Goal: Task Accomplishment & Management: Manage account settings

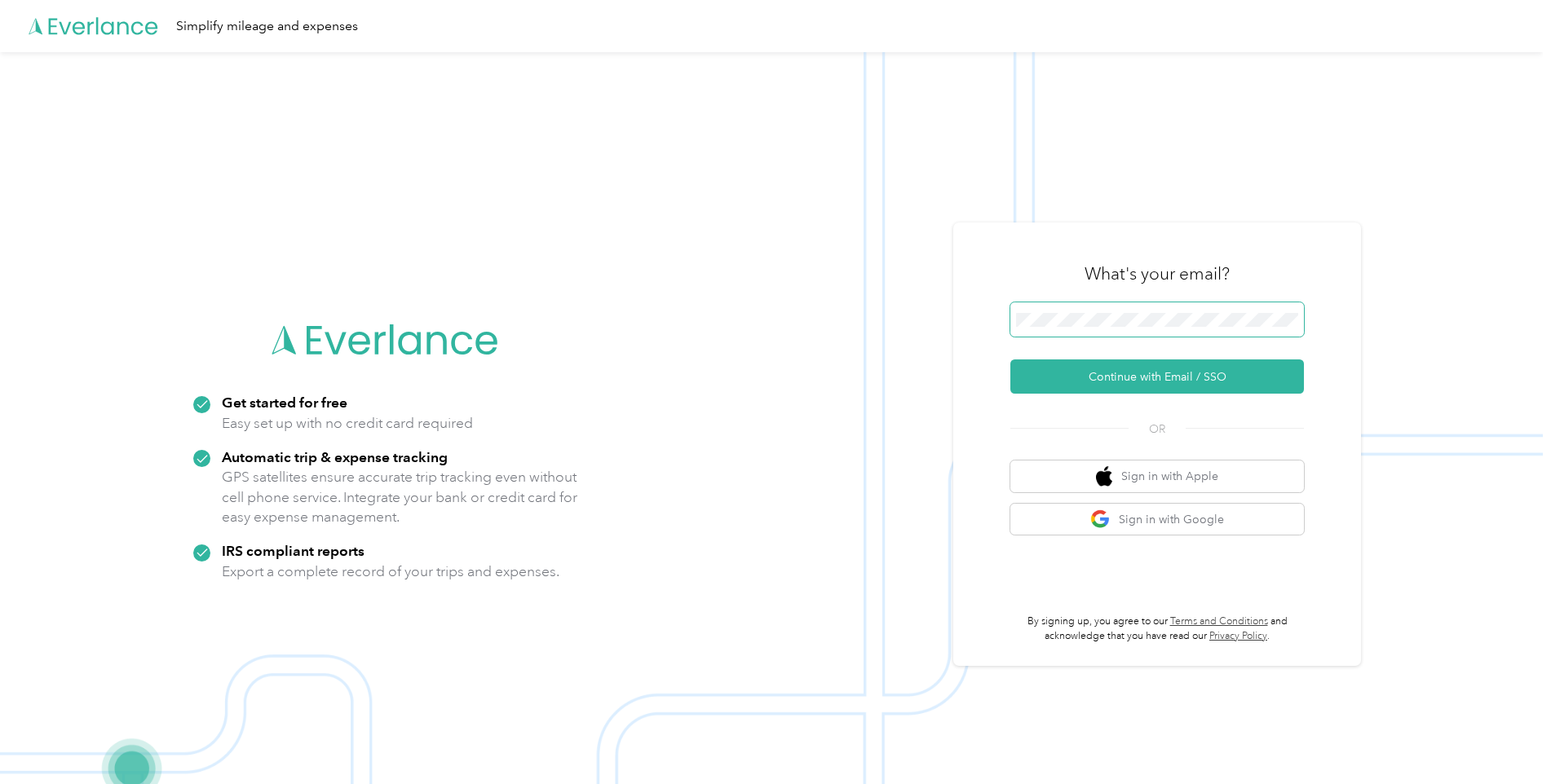
click at [1140, 329] on span at bounding box center [1156, 319] width 293 height 34
click at [1125, 381] on button "Continue with Email / SSO" at bounding box center [1156, 376] width 293 height 34
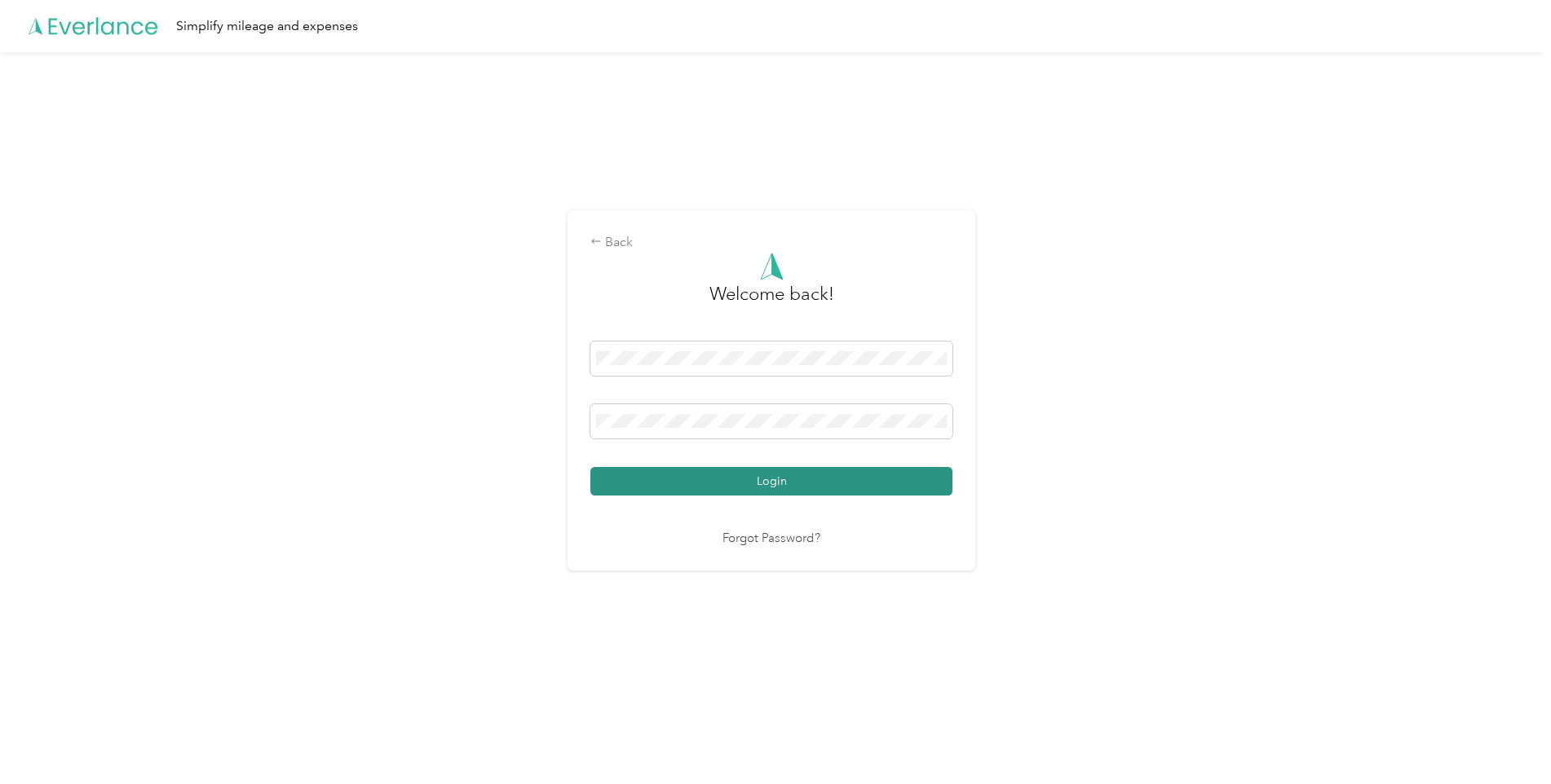
click at [803, 492] on button "Login" at bounding box center [771, 481] width 362 height 29
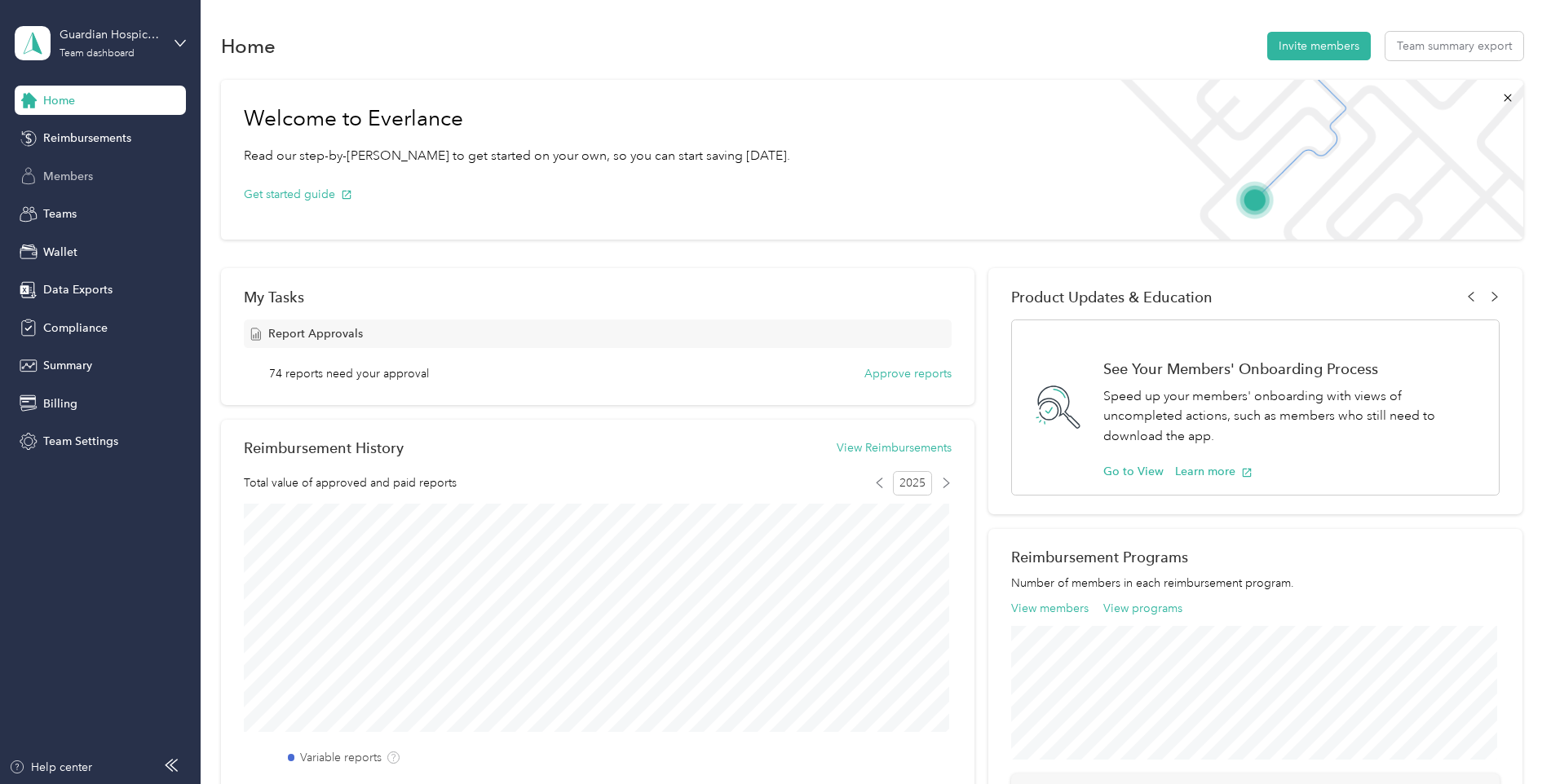
click at [71, 178] on span "Members" at bounding box center [67, 177] width 50 height 18
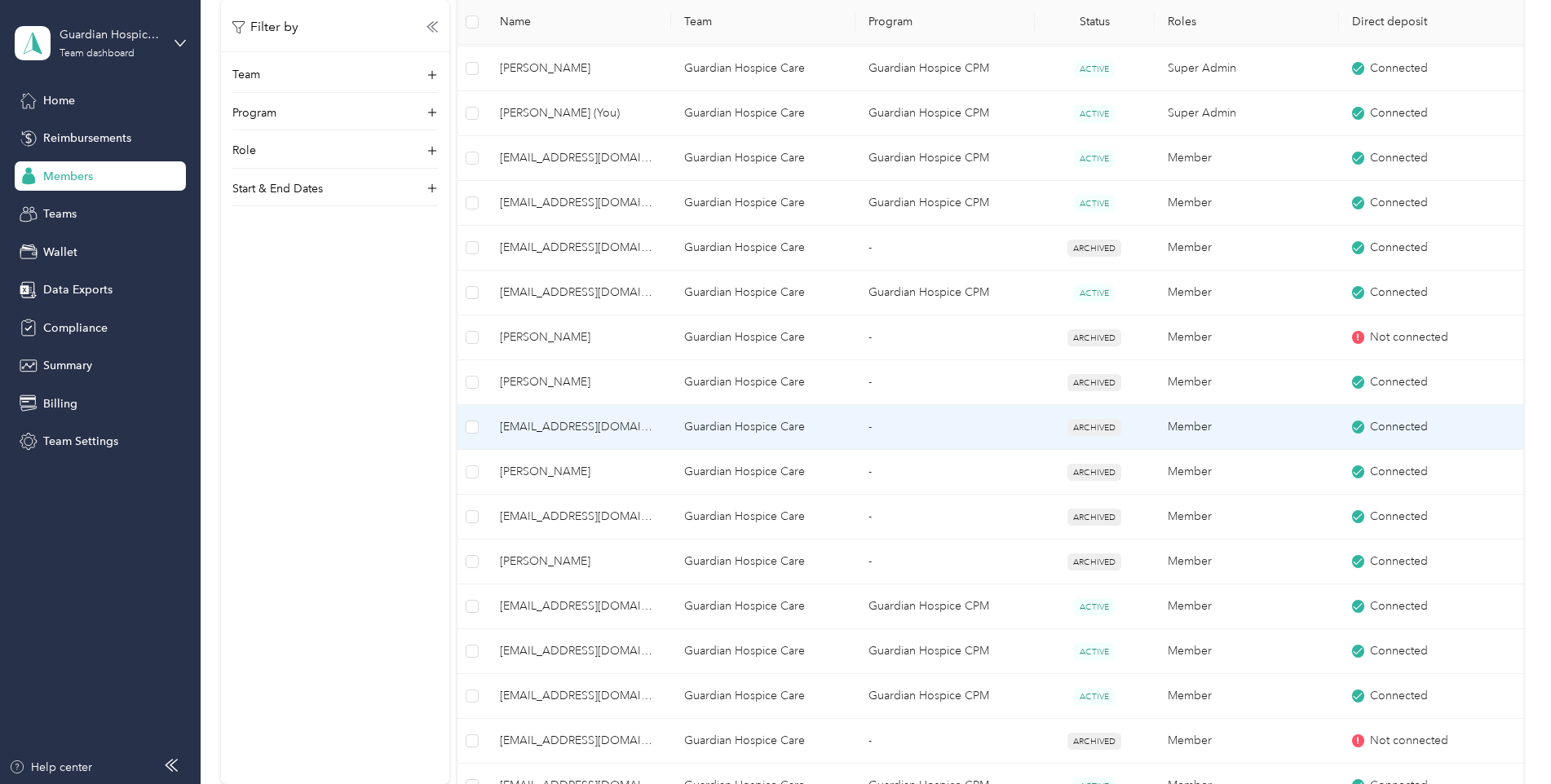
scroll to position [815, 0]
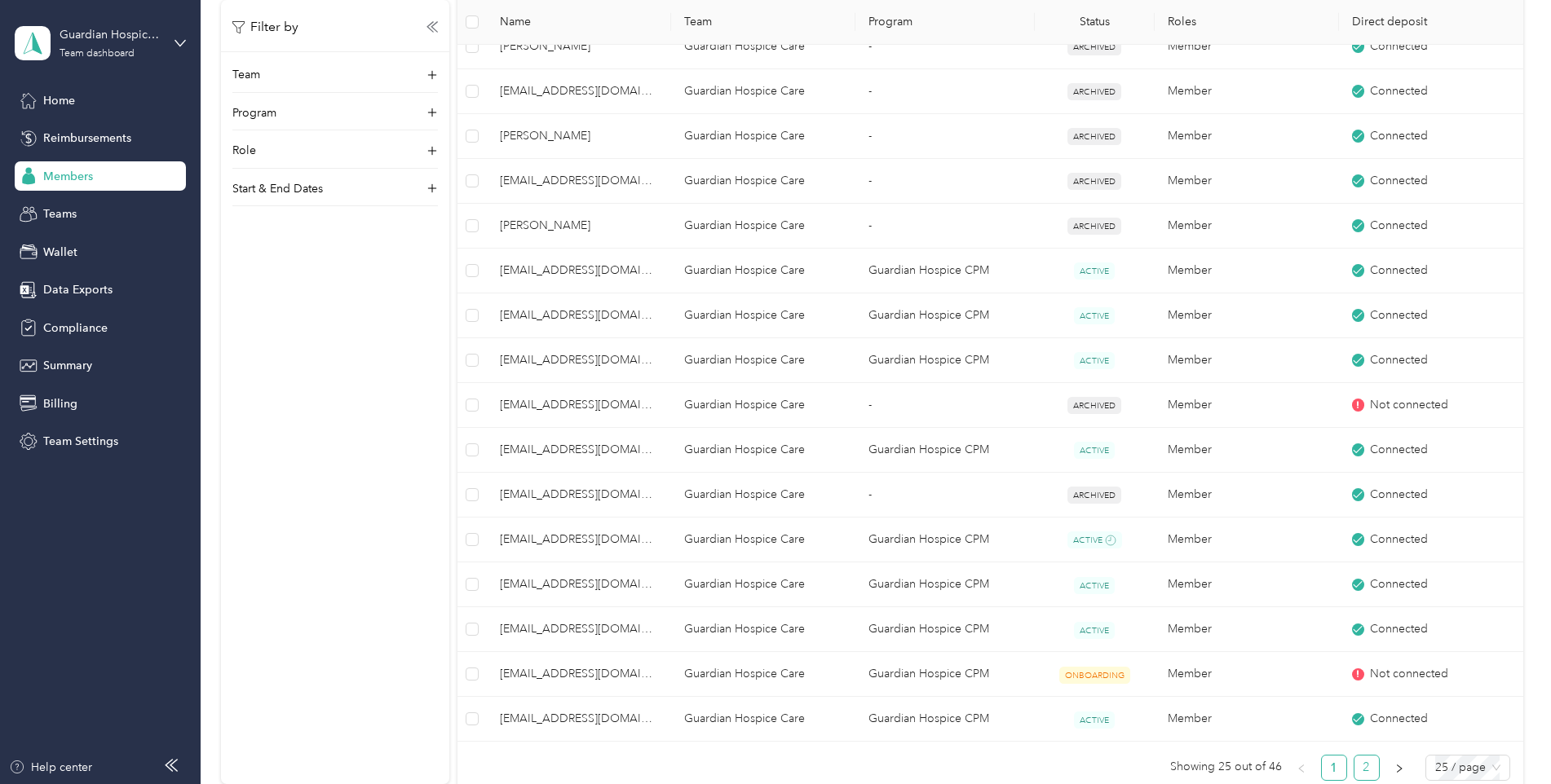
click at [1358, 762] on link "2" at bounding box center [1366, 767] width 25 height 24
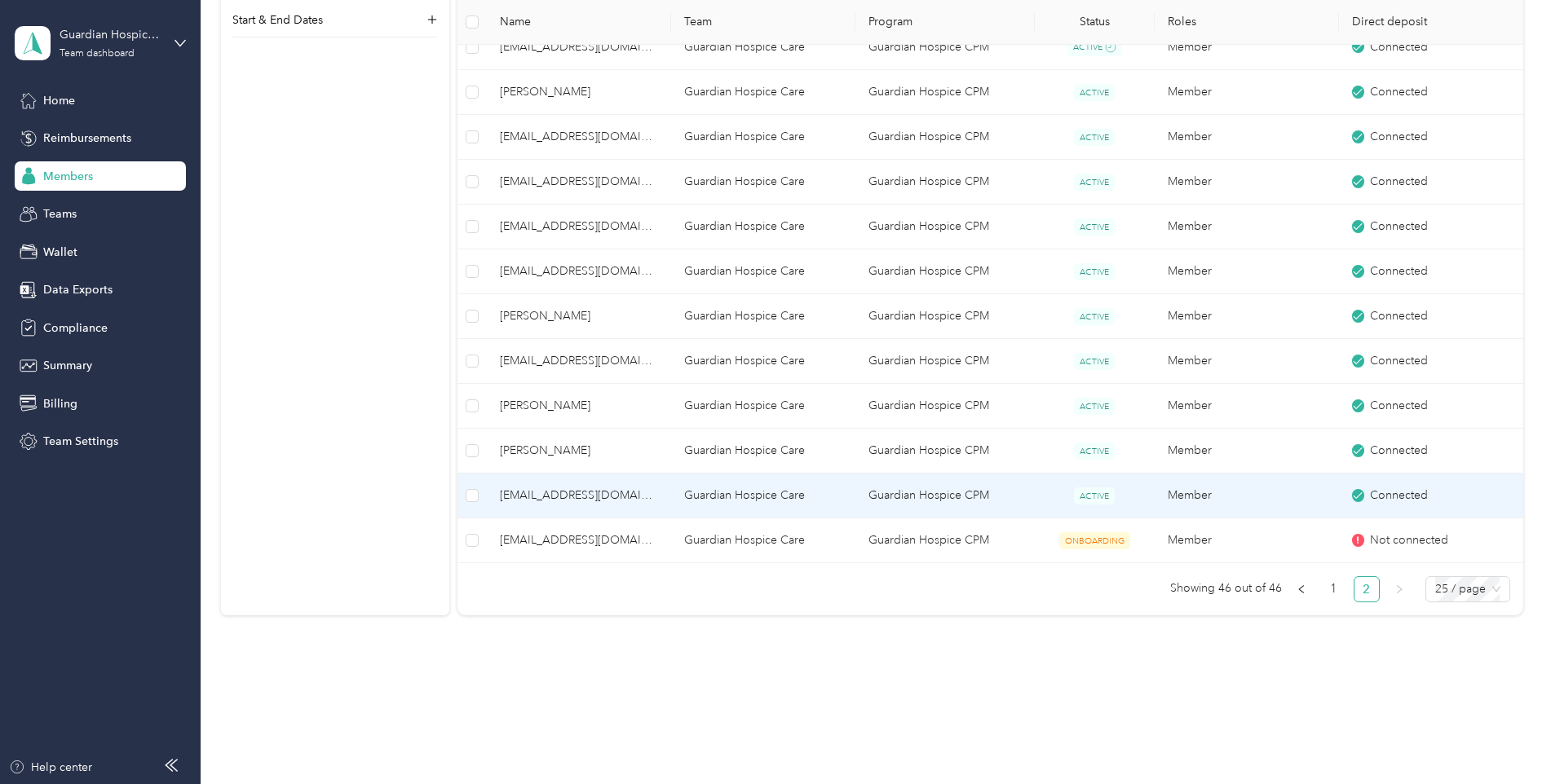
click at [550, 493] on span "[EMAIL_ADDRESS][DOMAIN_NAME]" at bounding box center [579, 495] width 158 height 18
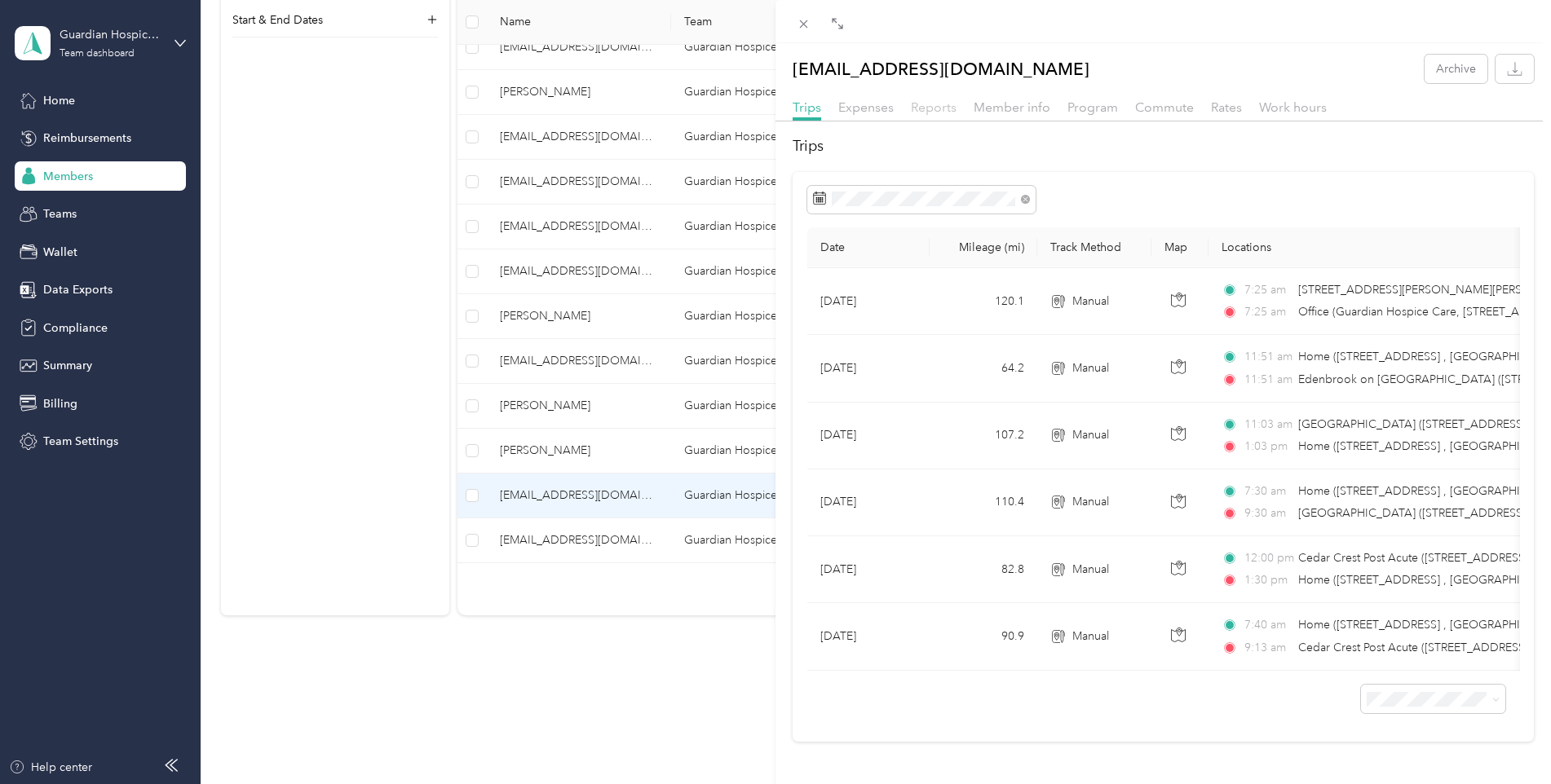
click at [932, 113] on span "Reports" at bounding box center [933, 108] width 46 height 16
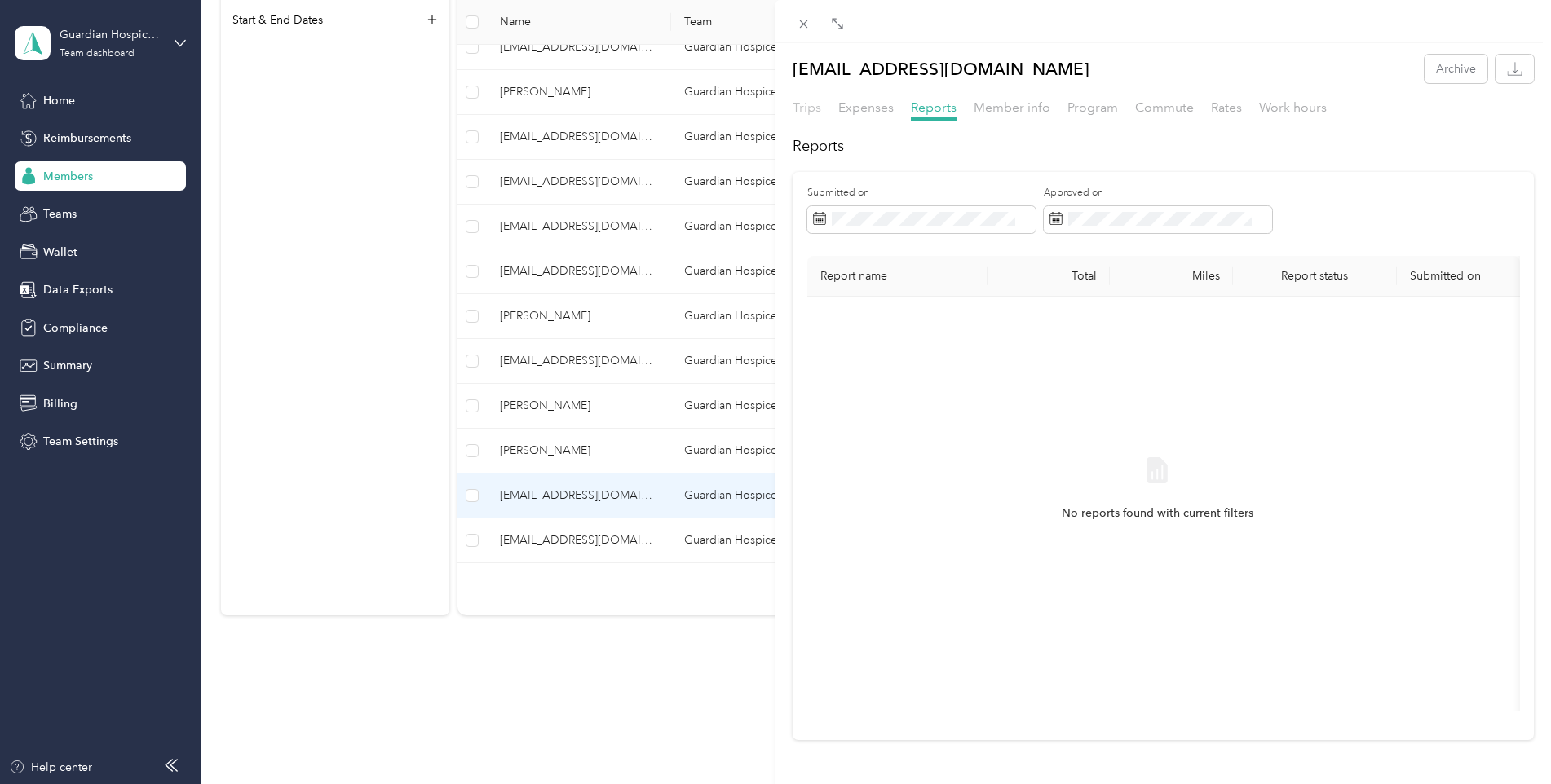
click at [815, 114] on span "Trips" at bounding box center [806, 108] width 29 height 16
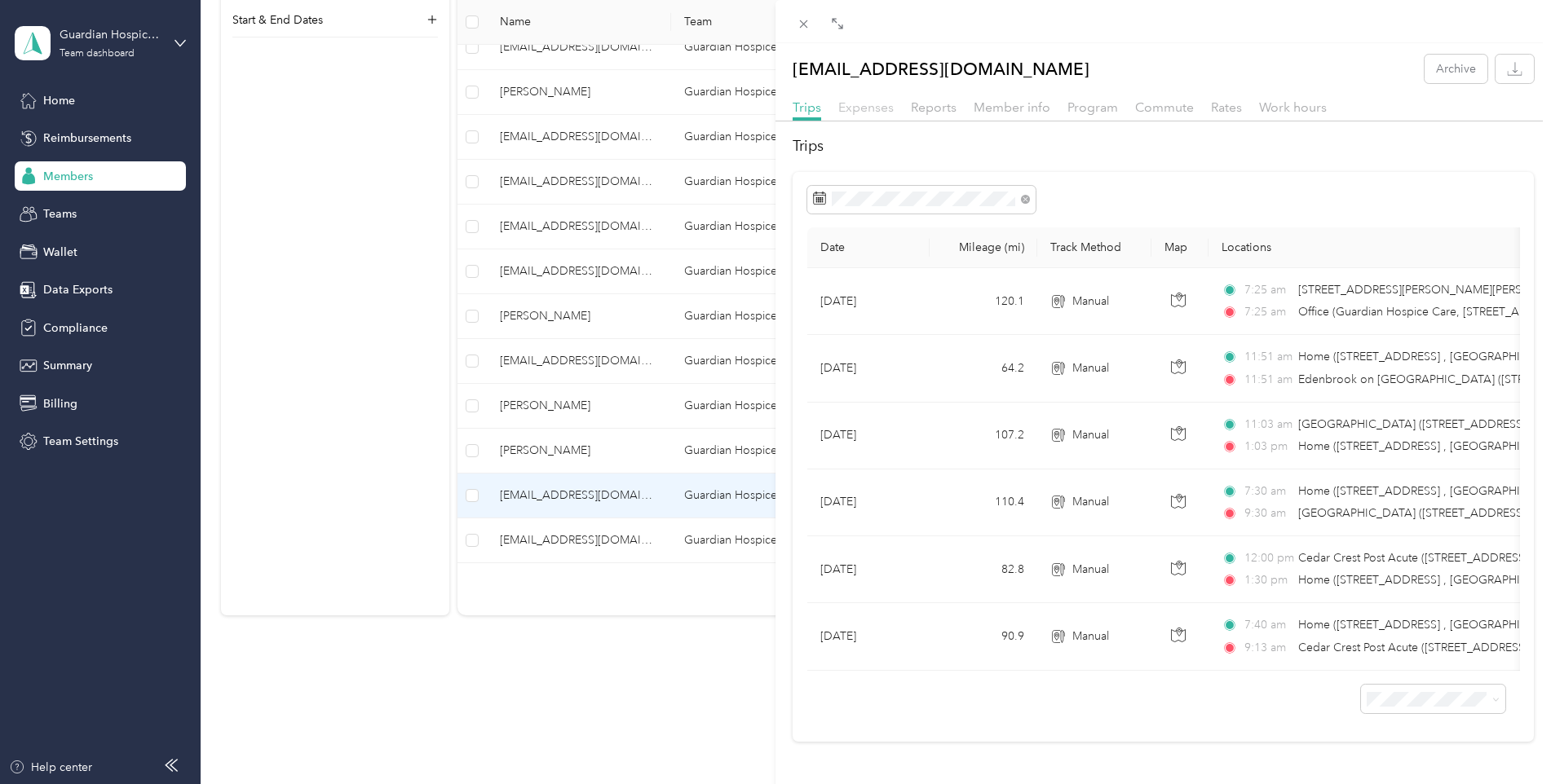
click at [877, 107] on span "Expenses" at bounding box center [866, 108] width 55 height 16
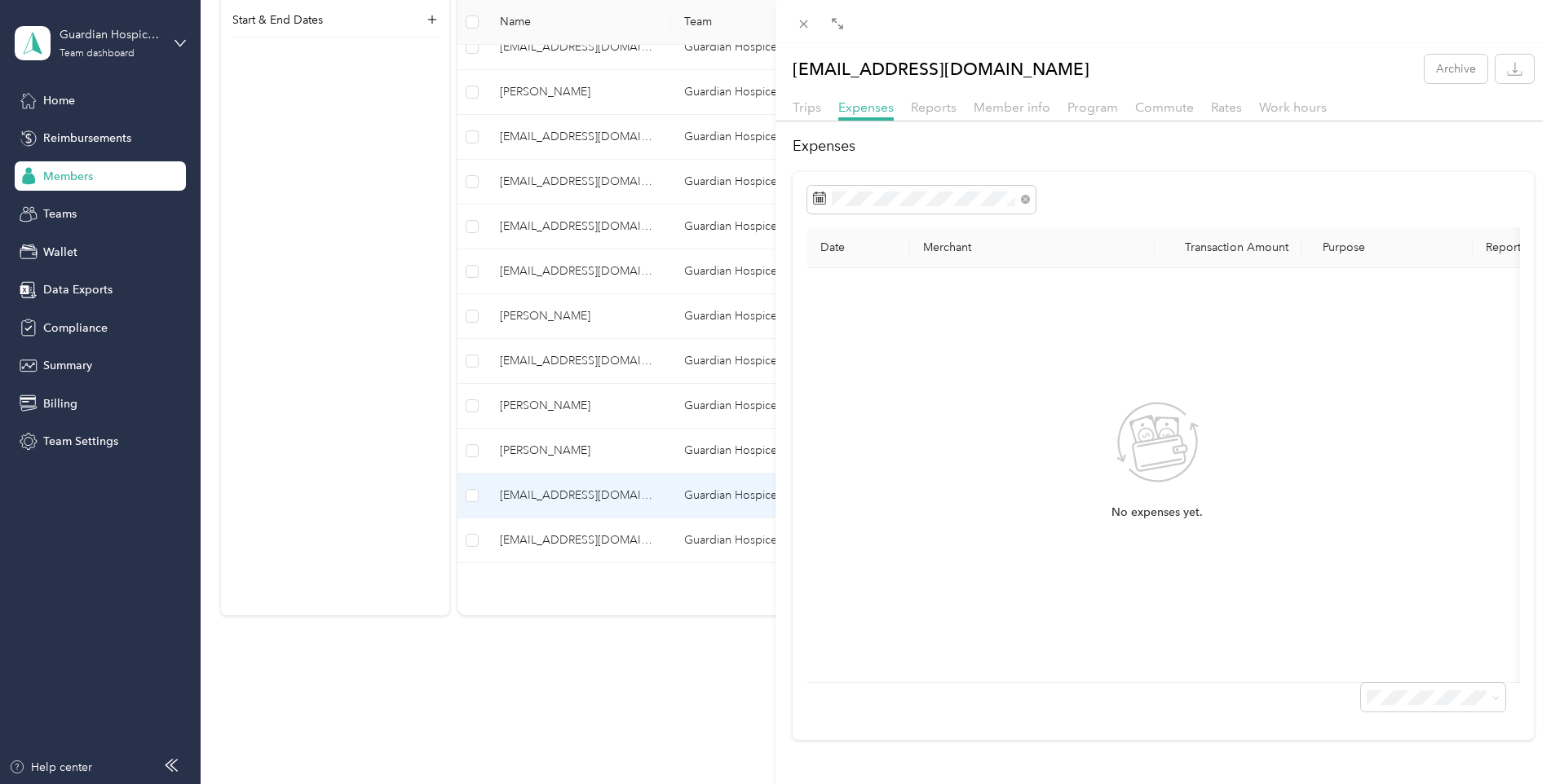
click at [971, 107] on div "Trips Expenses Reports Member info Program Commute Rates Work hours" at bounding box center [1163, 109] width 776 height 24
click at [951, 124] on div at bounding box center [1163, 126] width 776 height 9
click at [925, 116] on div "Reports" at bounding box center [933, 108] width 46 height 20
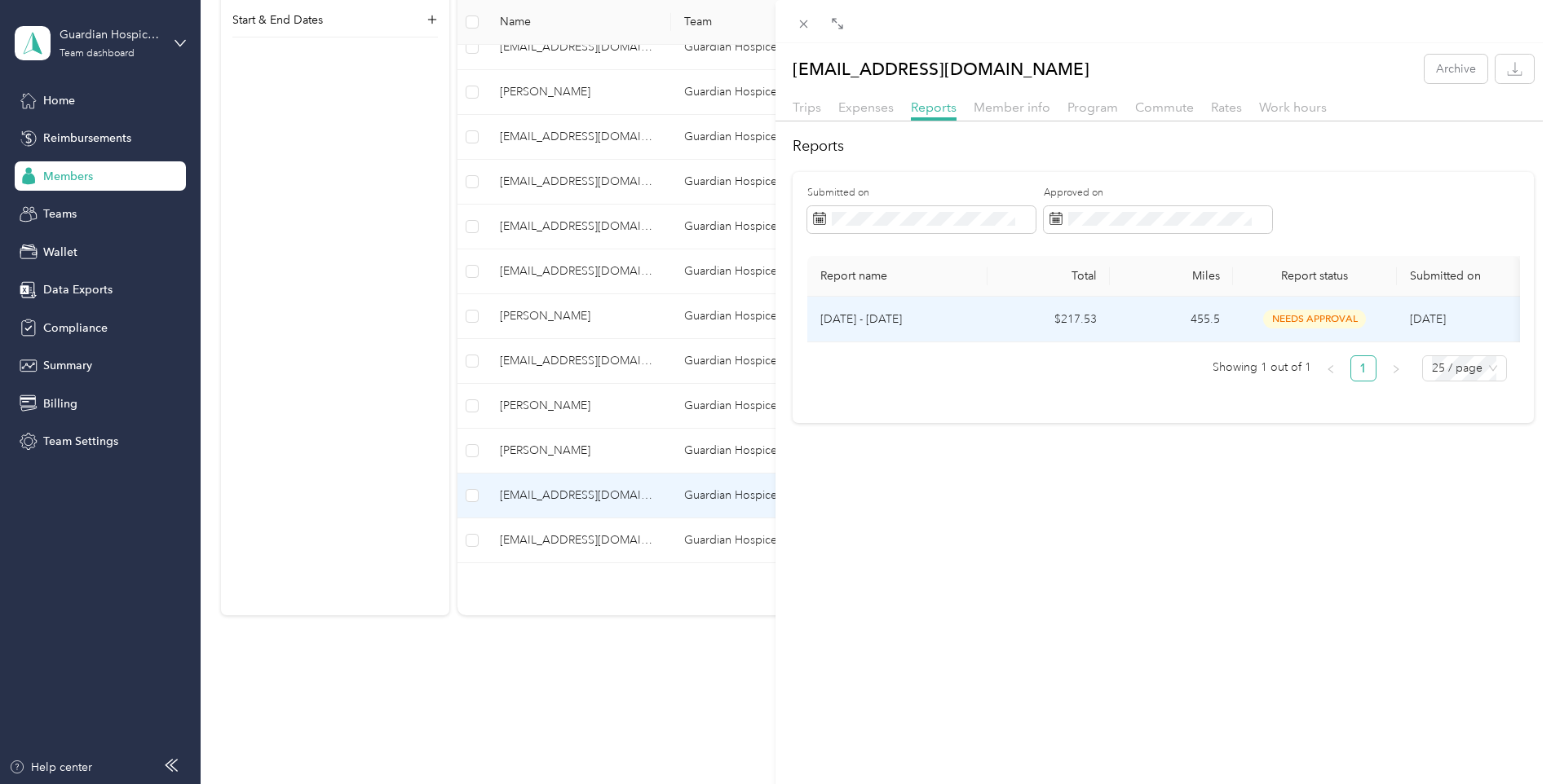
click at [867, 327] on p "[DATE] - [DATE]" at bounding box center [897, 319] width 154 height 18
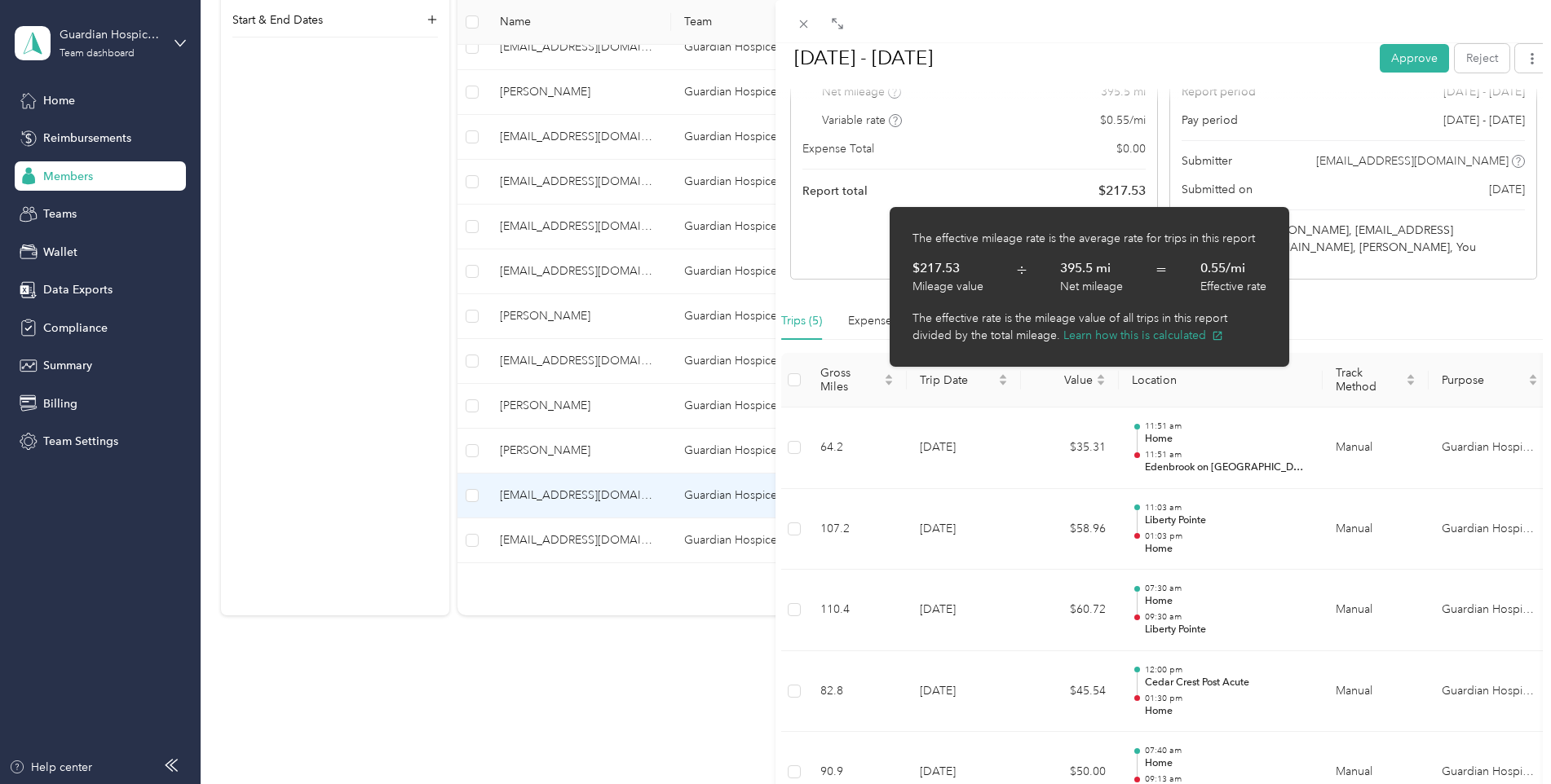
scroll to position [244, 0]
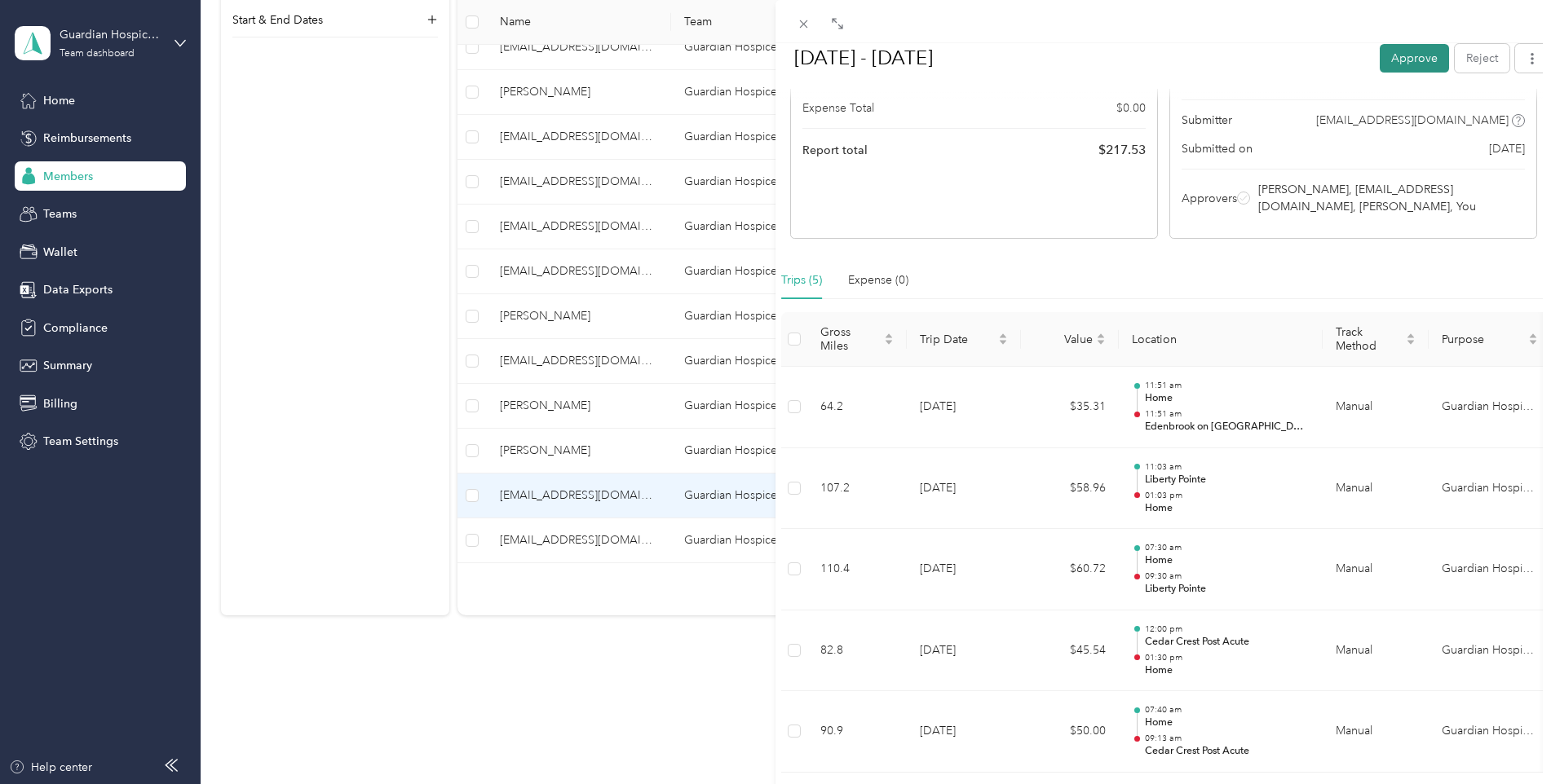
click at [1393, 56] on button "Approve" at bounding box center [1414, 57] width 69 height 29
click at [261, 164] on div "BACK [EMAIL_ADDRESS][DOMAIN_NAME] Reports [DATE] - [DATE] [DATE] - [DATE] Pay R…" at bounding box center [776, 392] width 1551 height 784
